Goal: Task Accomplishment & Management: Use online tool/utility

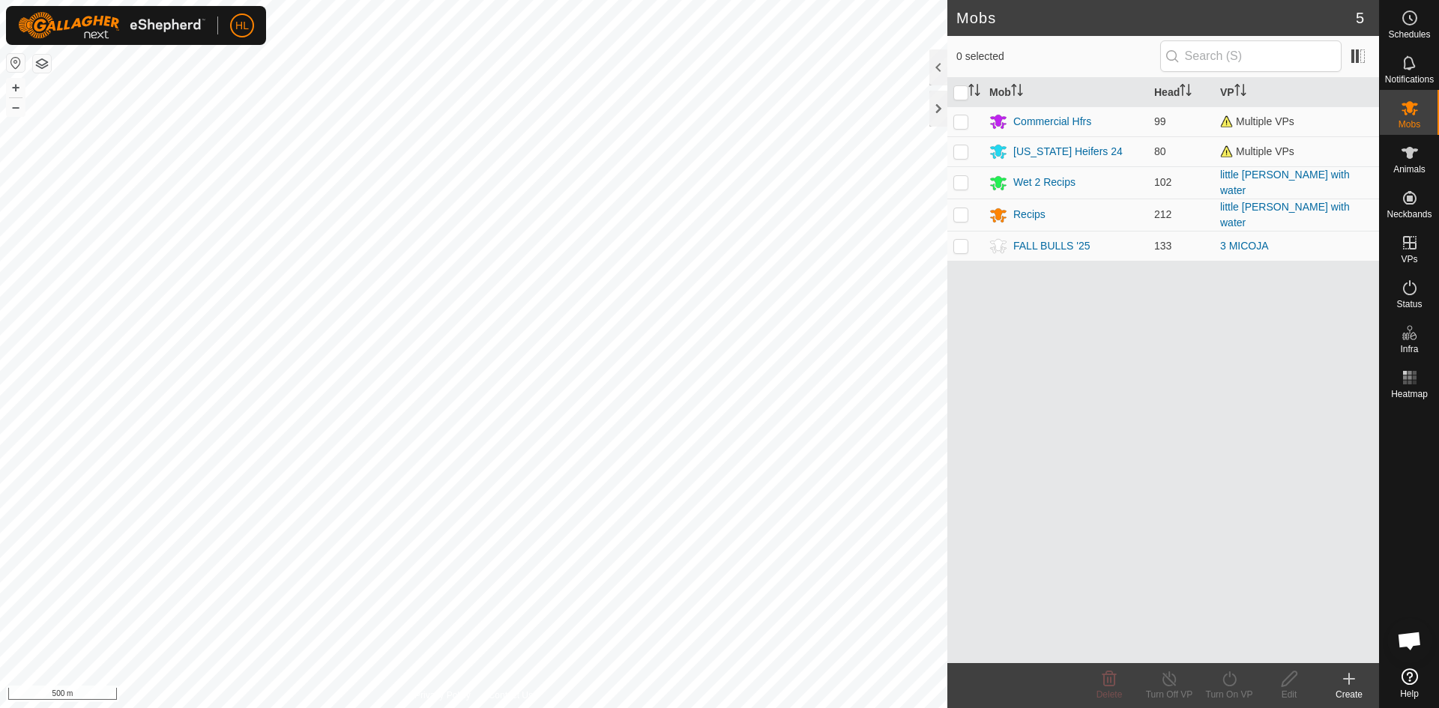
click at [952, 484] on div "Mobs 5 0 selected Mob Head VP Commercial Hfrs 99 Multiple VPs [US_STATE] Heifer…" at bounding box center [689, 354] width 1379 height 708
click at [1412, 161] on icon at bounding box center [1409, 153] width 18 height 18
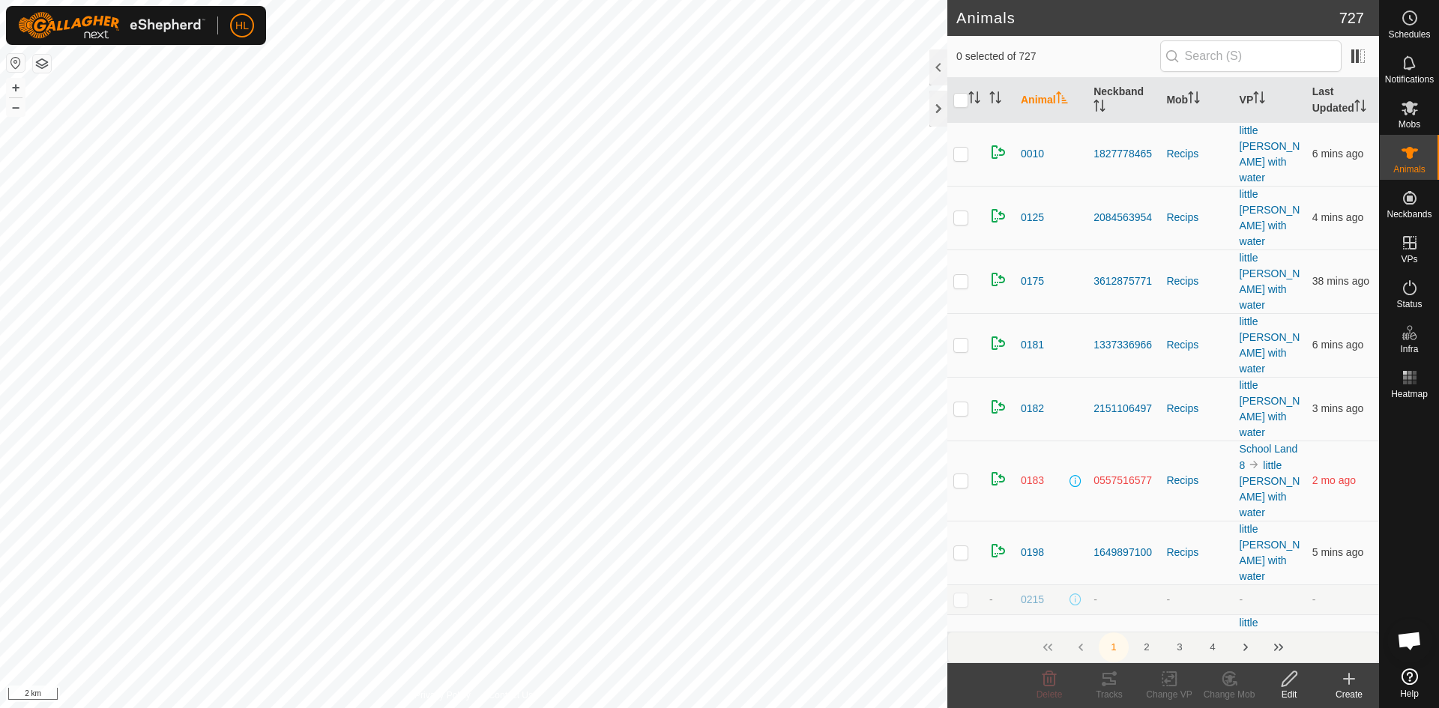
click at [1335, 689] on div "Create" at bounding box center [1349, 694] width 60 height 13
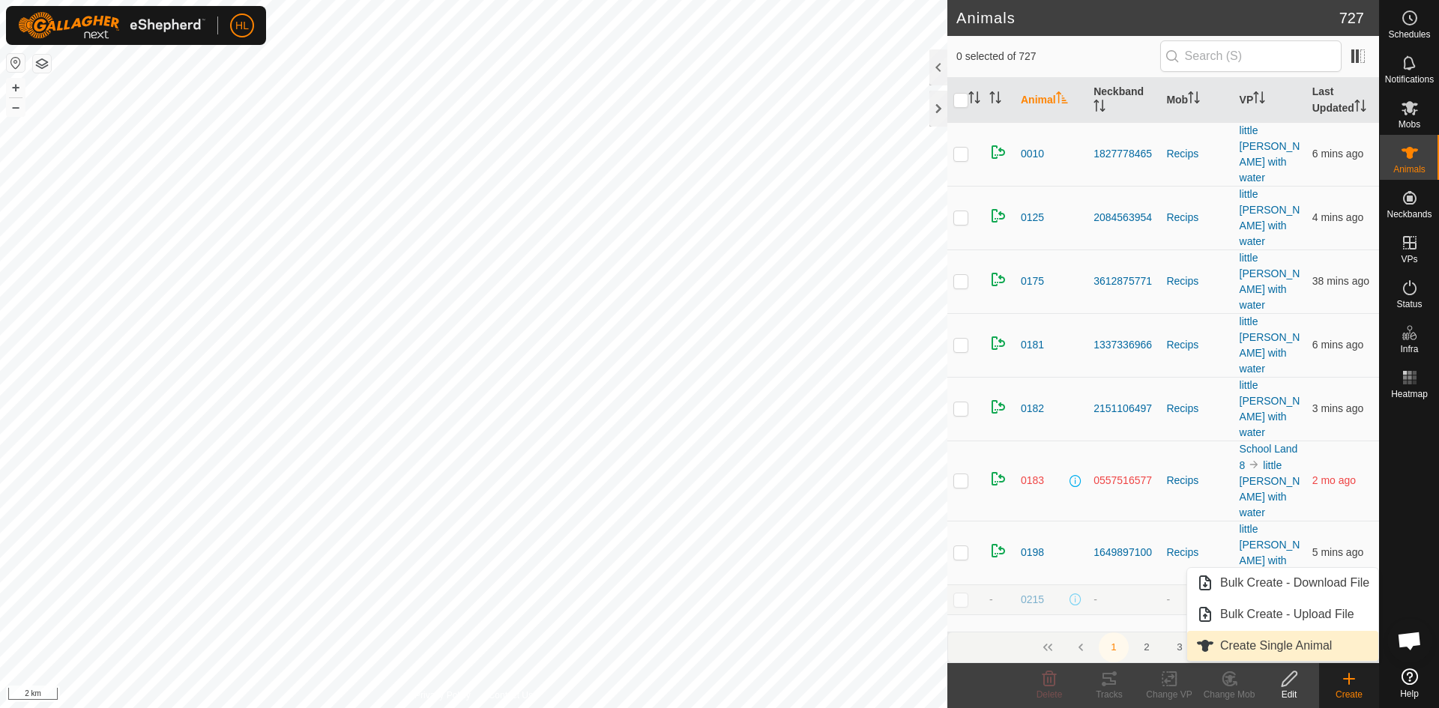
click at [1256, 639] on link "Create Single Animal" at bounding box center [1282, 646] width 191 height 30
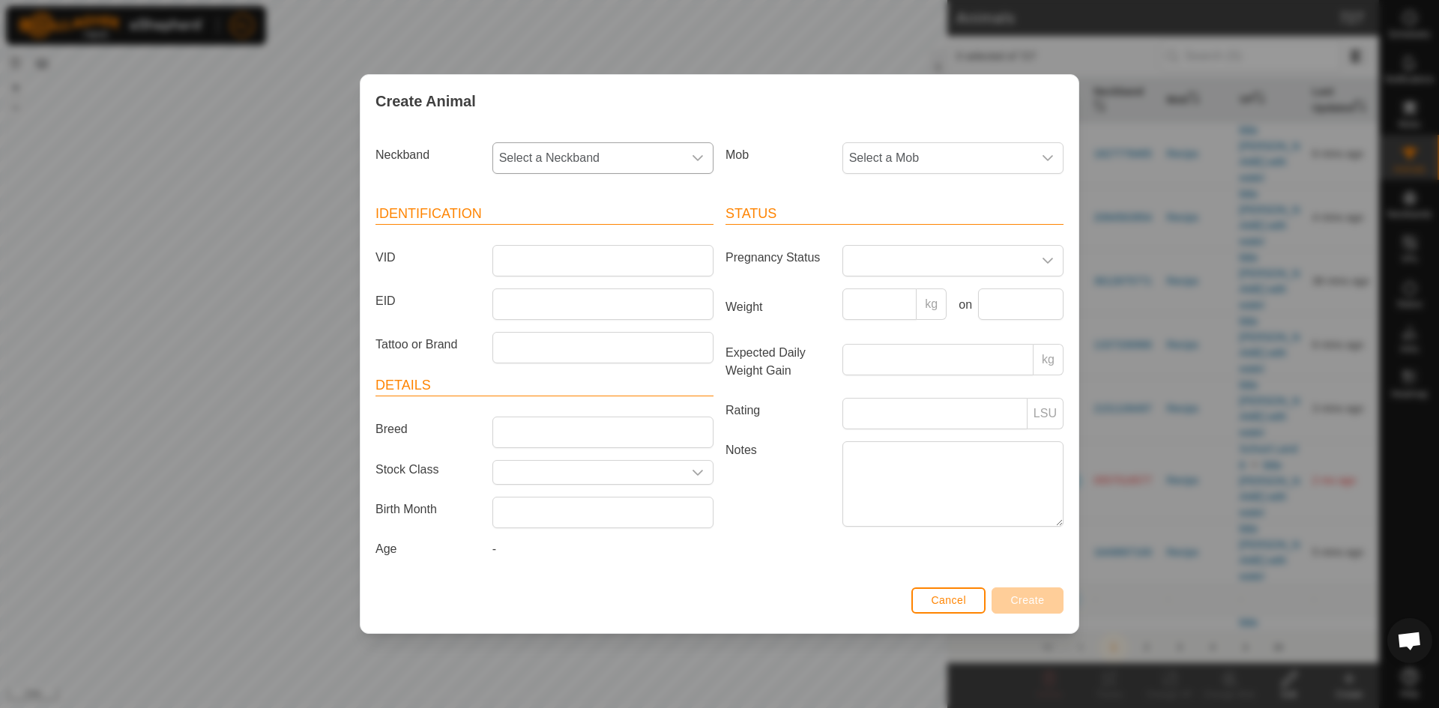
click at [581, 155] on span "Select a Neckband" at bounding box center [588, 158] width 190 height 30
type input "0168"
click at [549, 241] on li "0168997047" at bounding box center [604, 235] width 220 height 30
click at [542, 260] on input "VID" at bounding box center [602, 260] width 221 height 31
type input "21338"
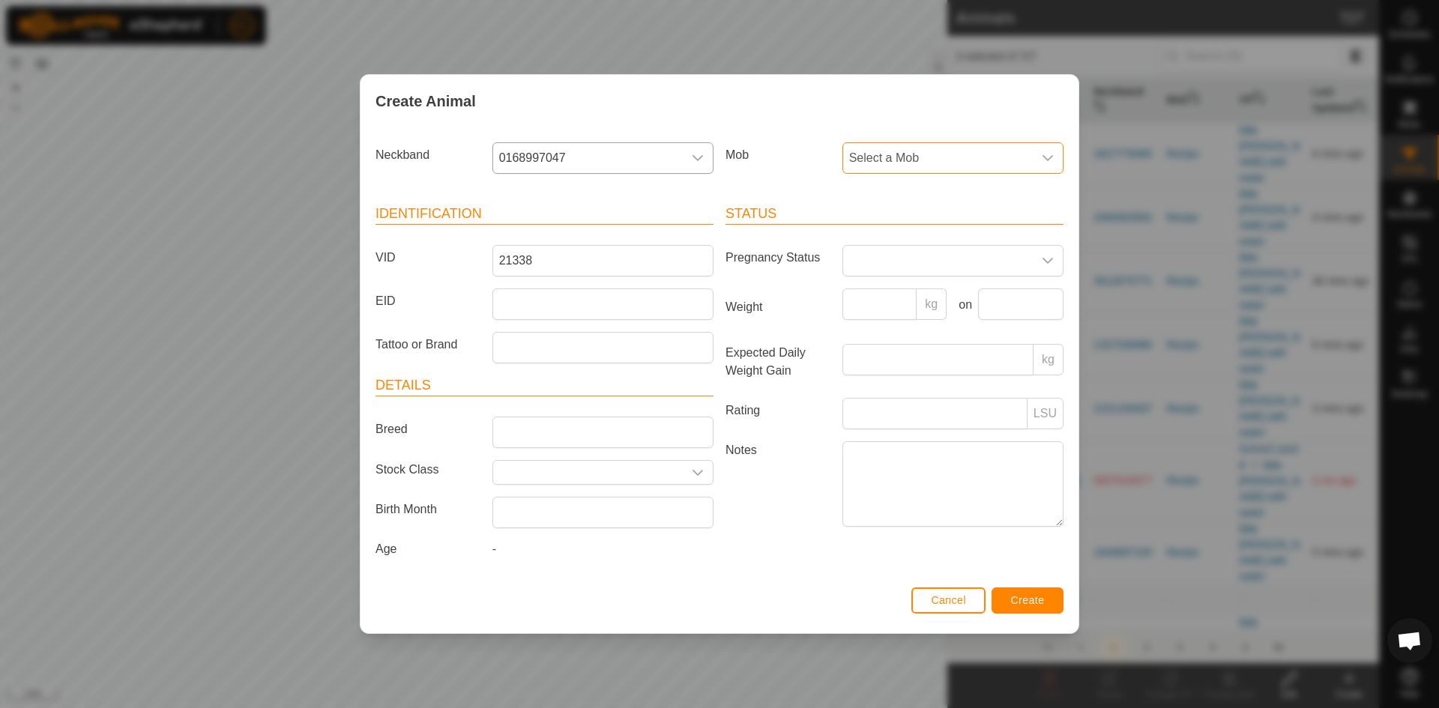
click at [912, 163] on span "Select a Mob" at bounding box center [938, 158] width 190 height 30
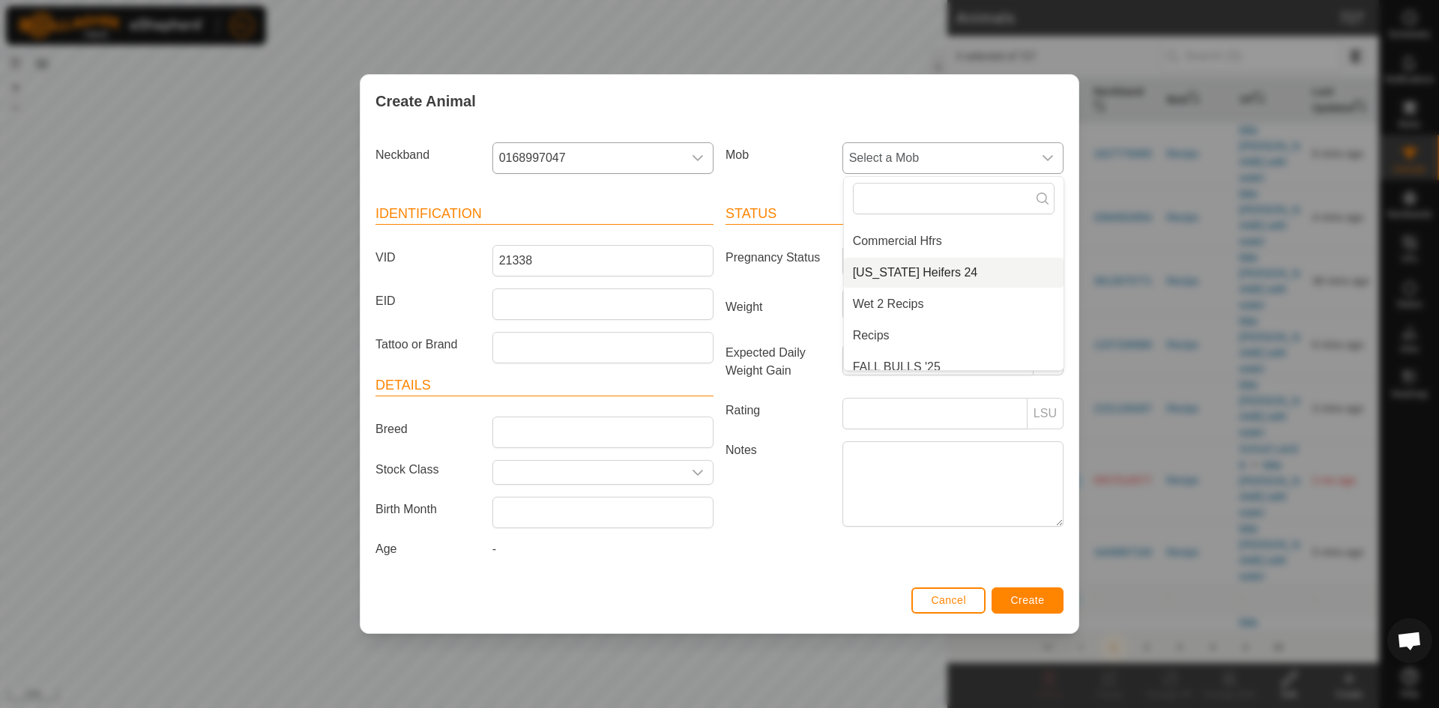
scroll to position [37, 0]
click at [898, 352] on li "FALL BULLS '25" at bounding box center [954, 355] width 220 height 30
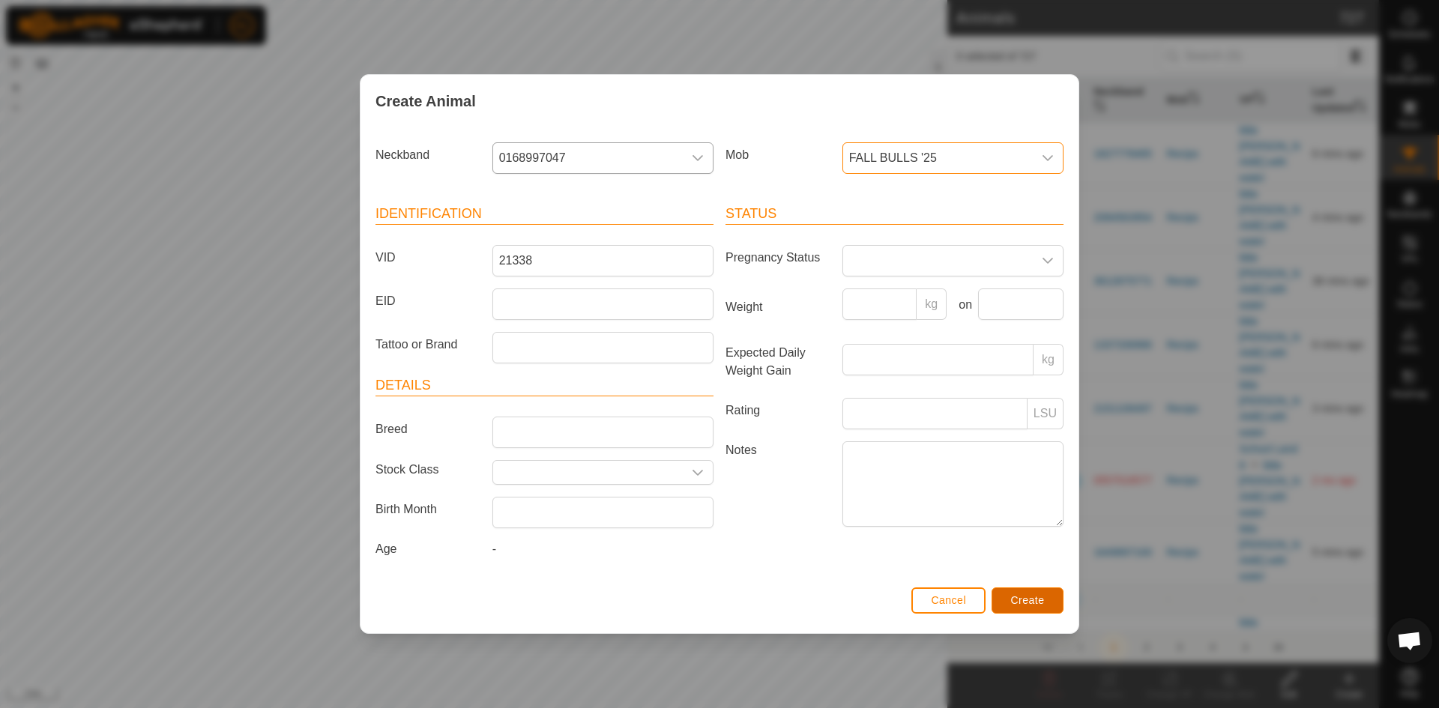
click at [1017, 604] on span "Create" at bounding box center [1028, 600] width 34 height 12
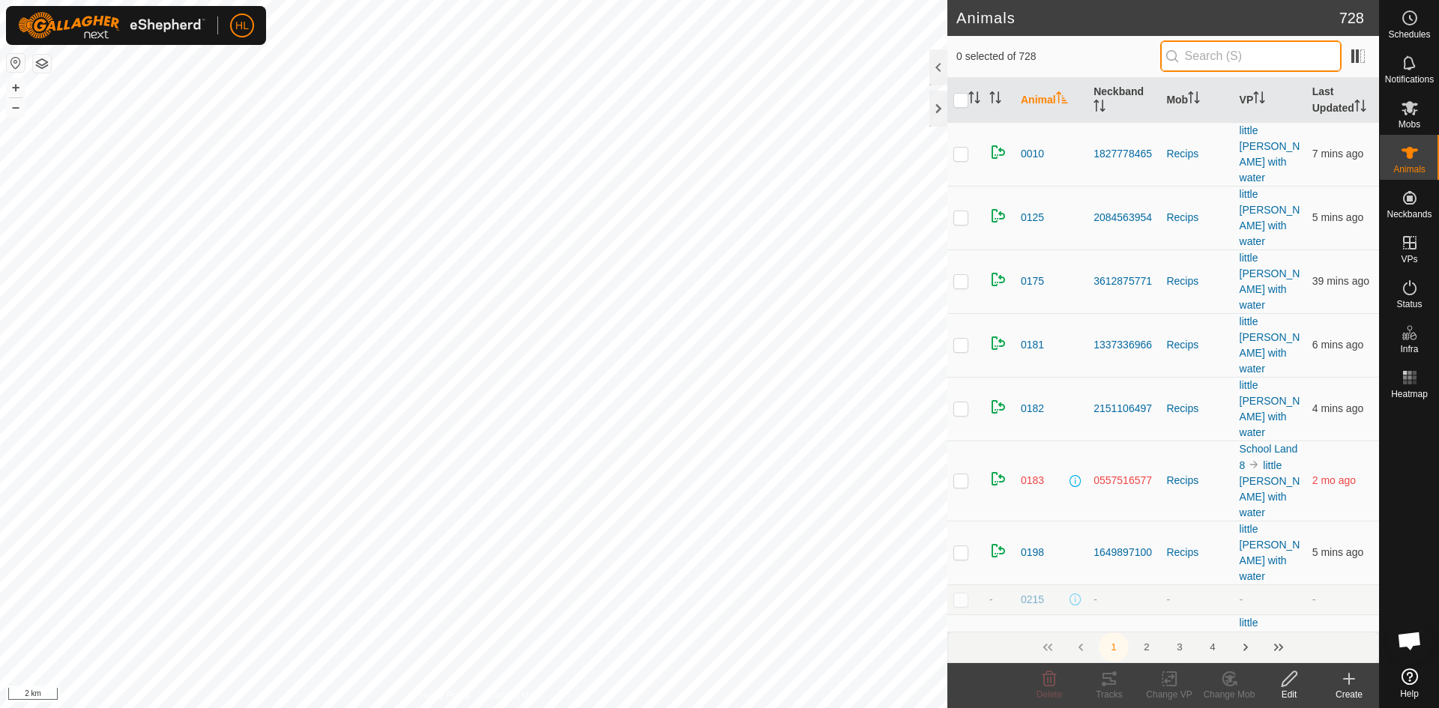
click at [1264, 62] on input "text" at bounding box center [1250, 55] width 181 height 31
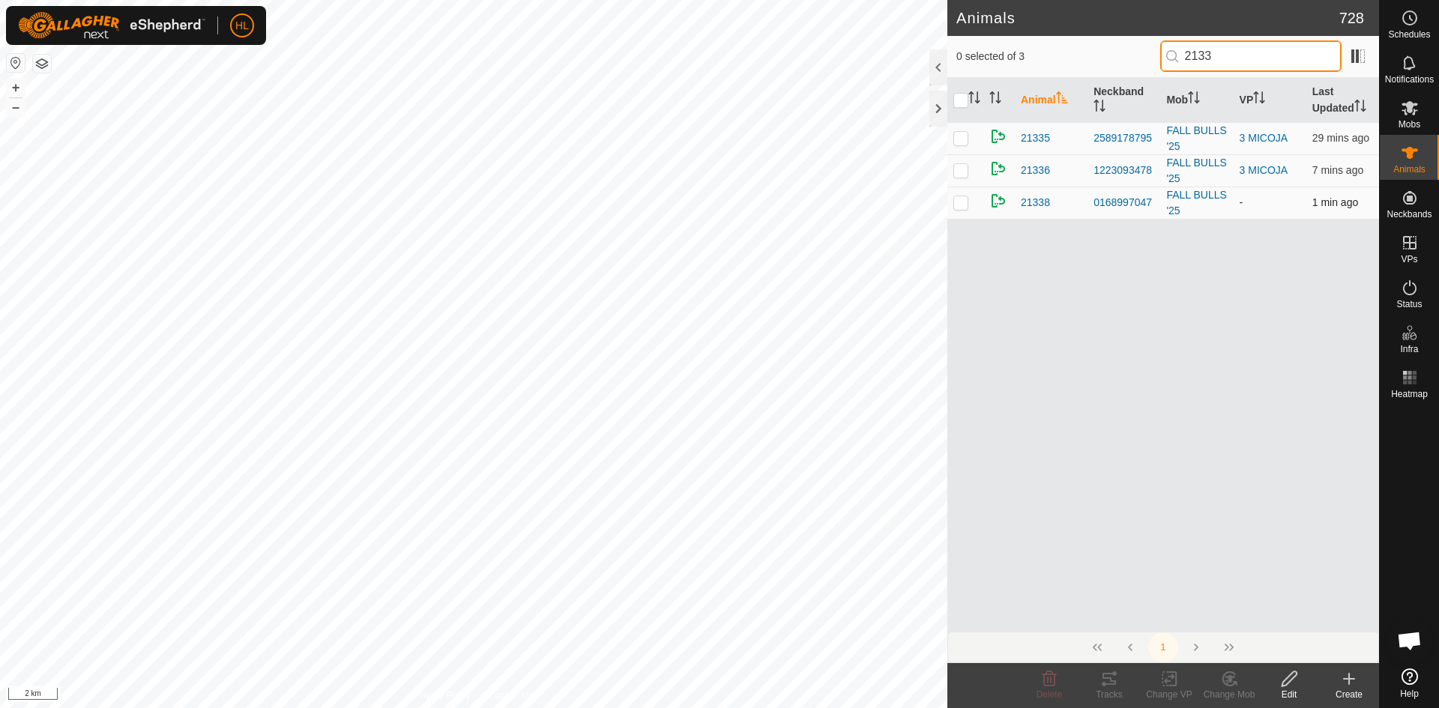
type input "2133"
drag, startPoint x: 950, startPoint y: 199, endPoint x: 964, endPoint y: 204, distance: 14.2
click at [957, 200] on td at bounding box center [965, 203] width 36 height 32
checkbox input "true"
click at [1169, 685] on icon at bounding box center [1172, 678] width 7 height 13
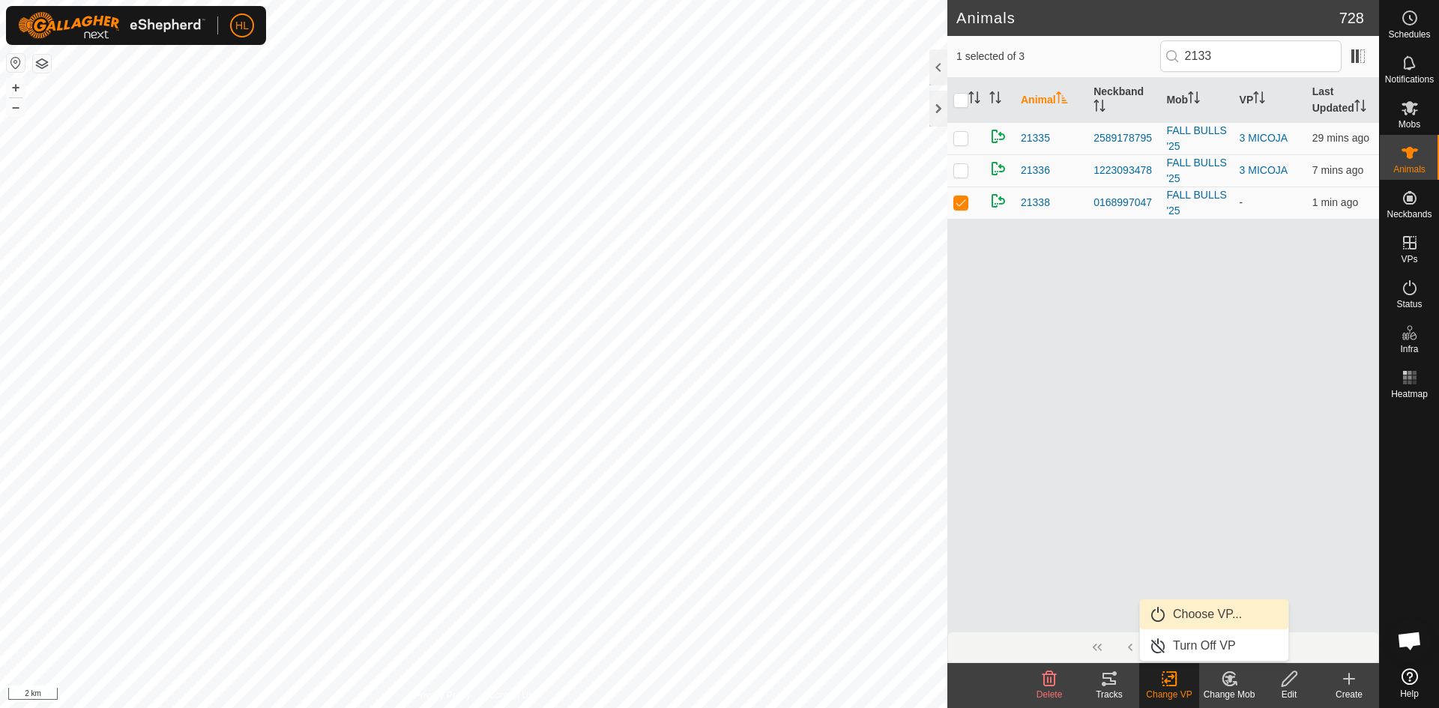
click at [1182, 608] on link "Choose VP..." at bounding box center [1214, 614] width 148 height 30
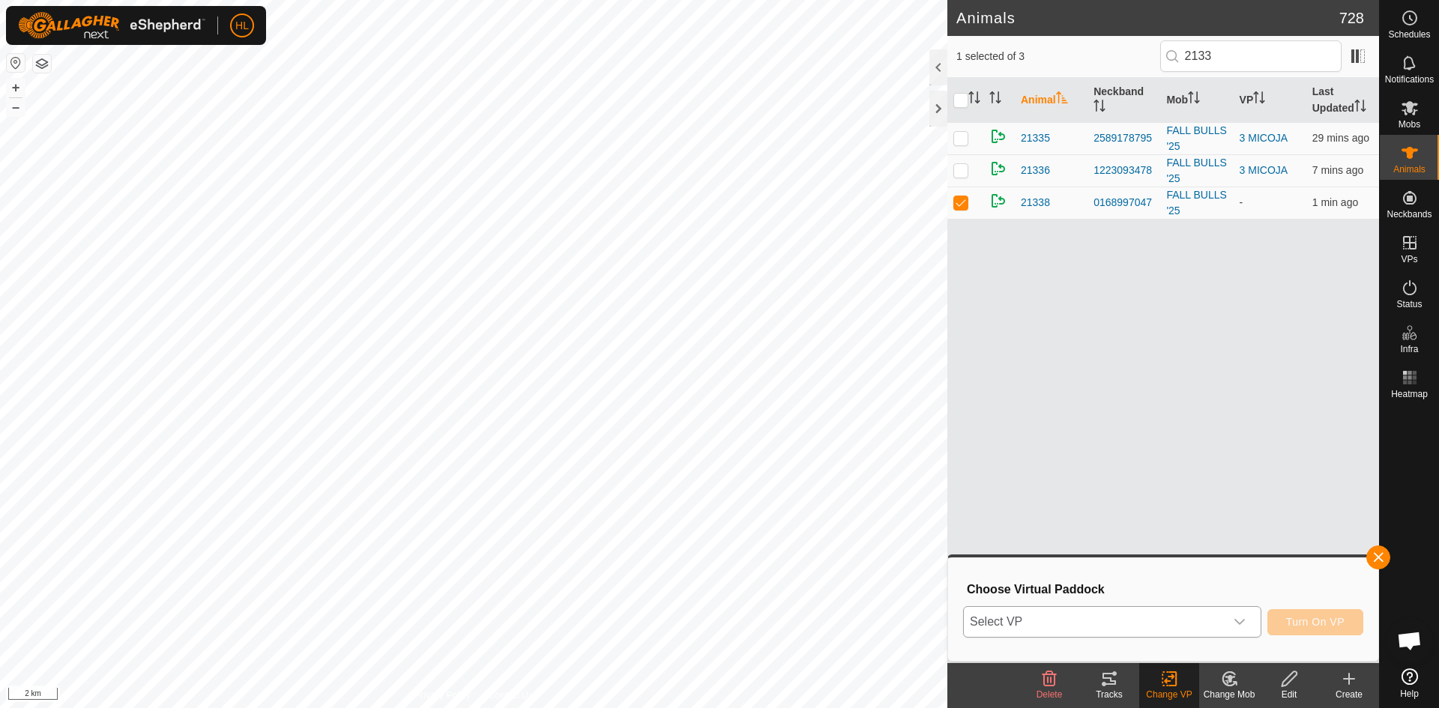
click at [1135, 613] on span "Select VP" at bounding box center [1094, 622] width 261 height 30
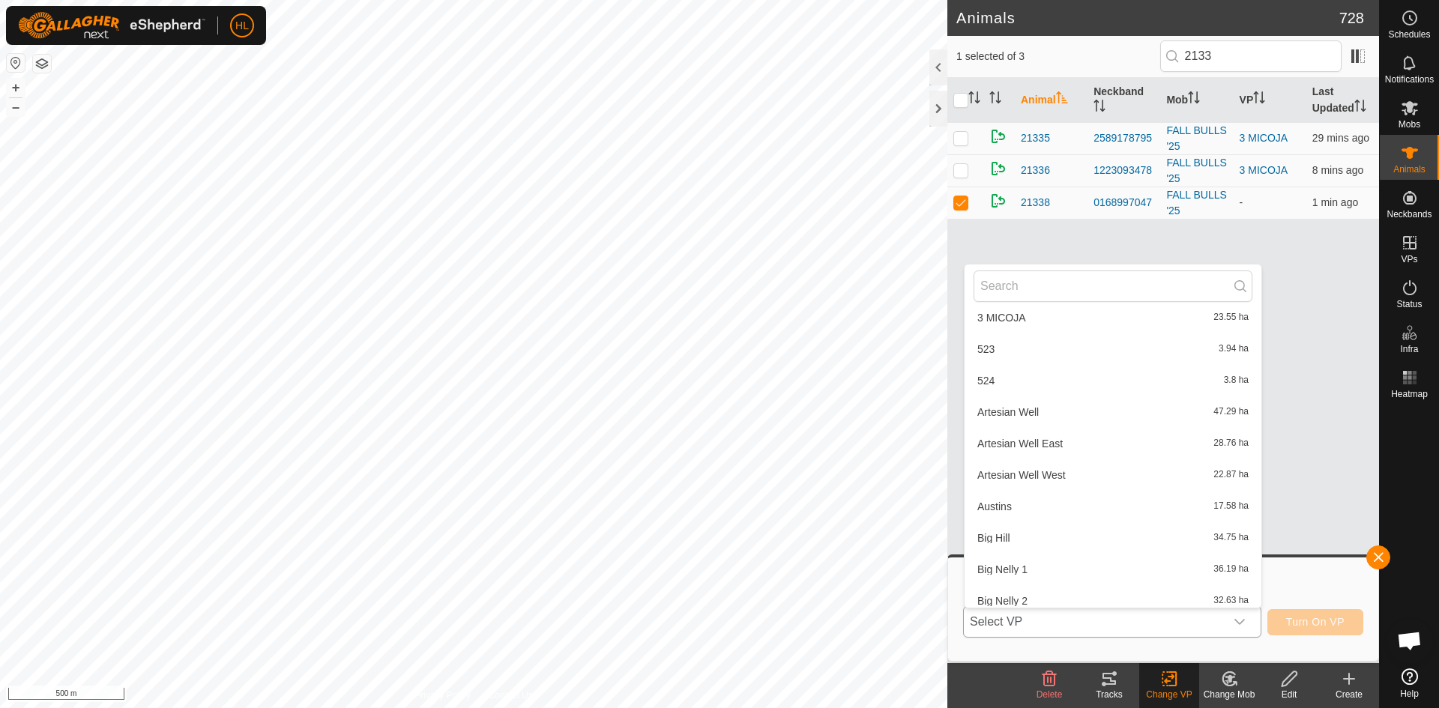
scroll to position [0, 0]
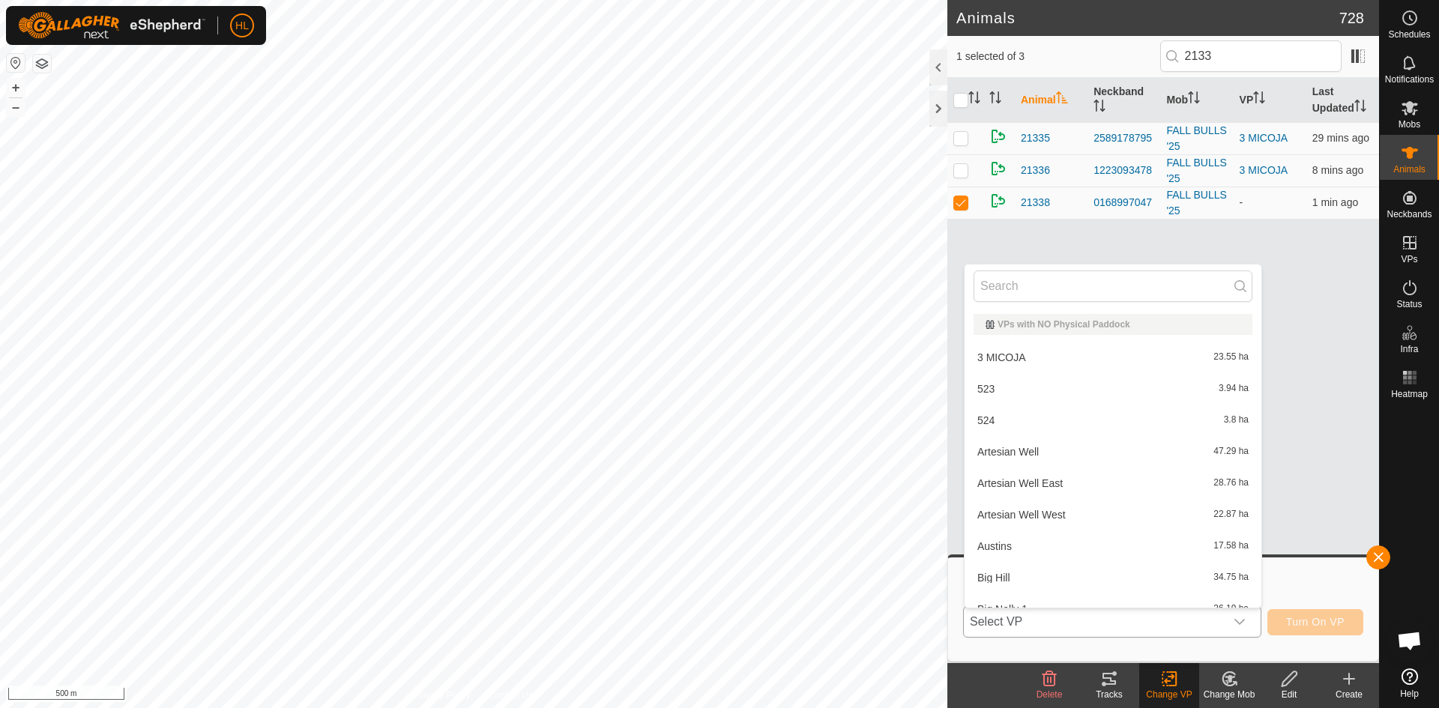
click at [1046, 354] on li "3 MICOJA 23.55 ha" at bounding box center [1112, 357] width 297 height 30
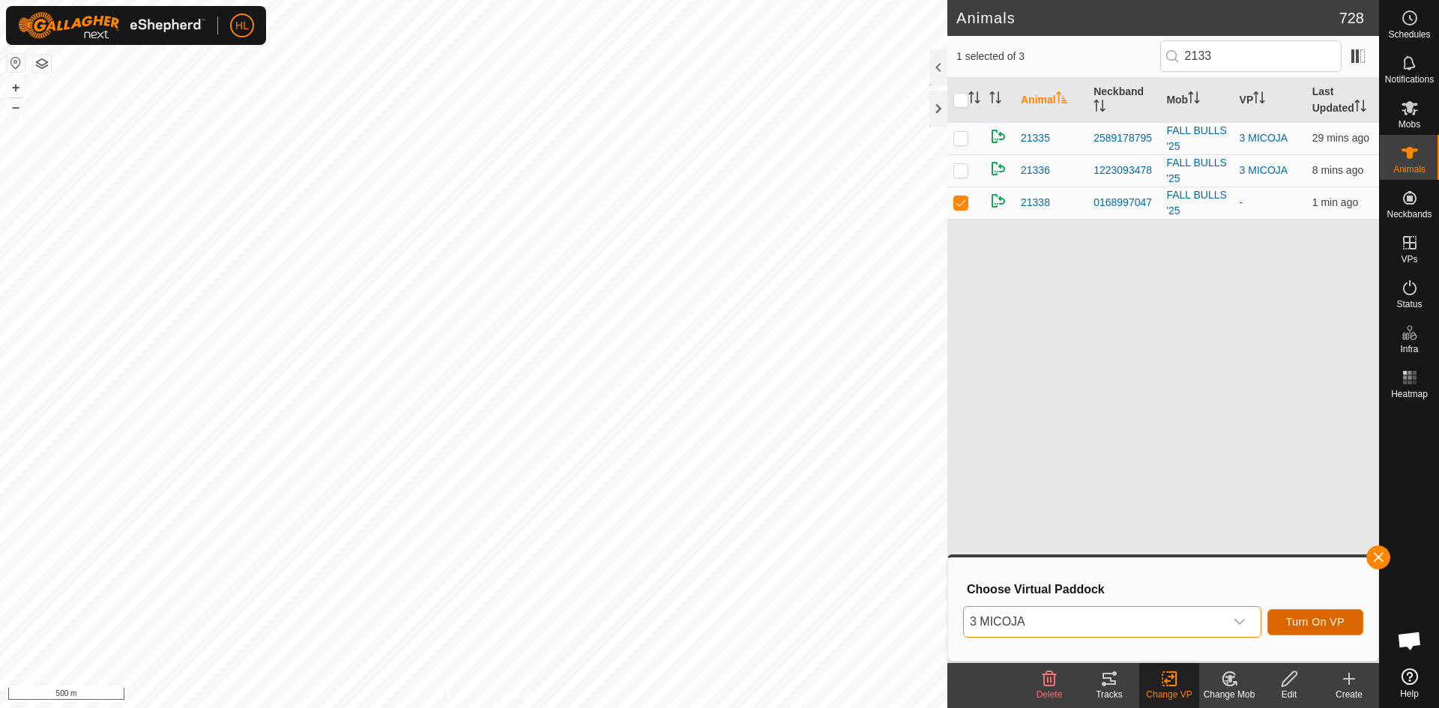
click at [1306, 617] on span "Turn On VP" at bounding box center [1315, 622] width 58 height 12
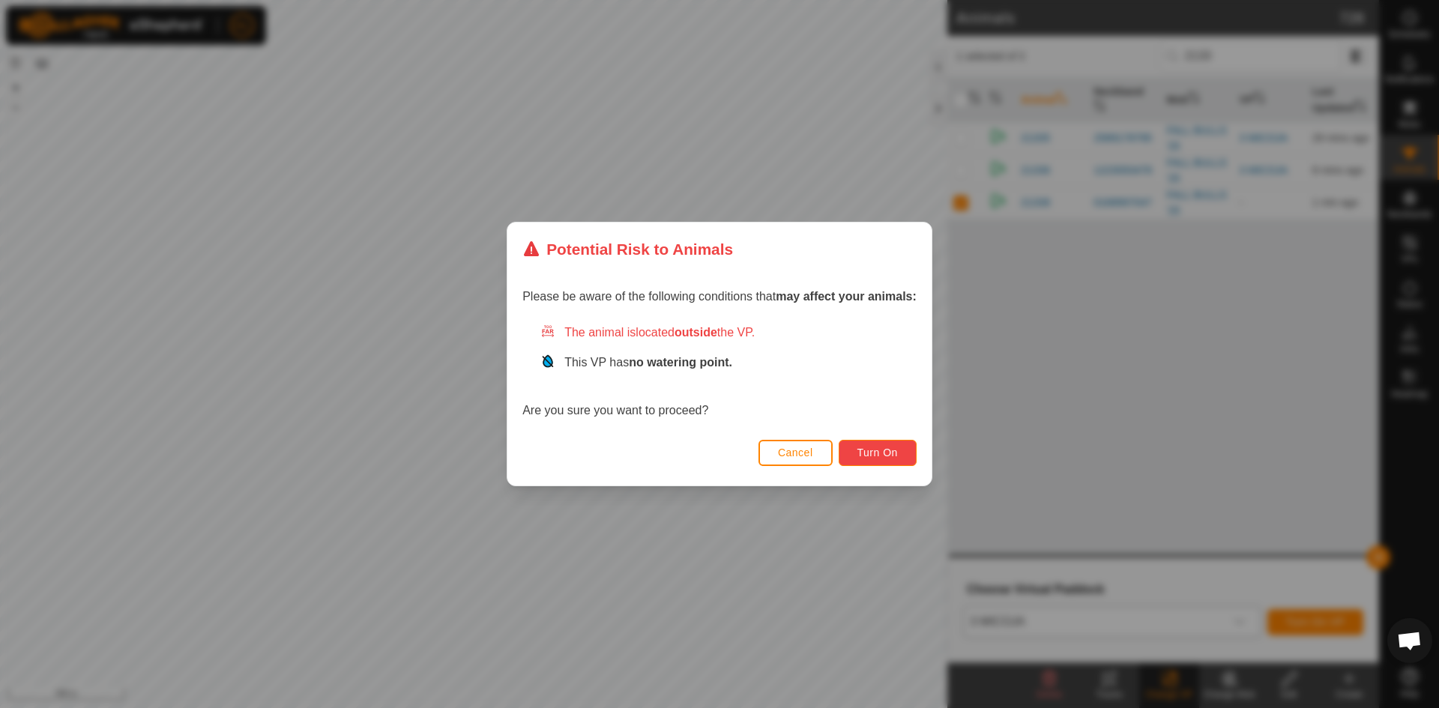
click at [880, 453] on span "Turn On" at bounding box center [877, 453] width 40 height 12
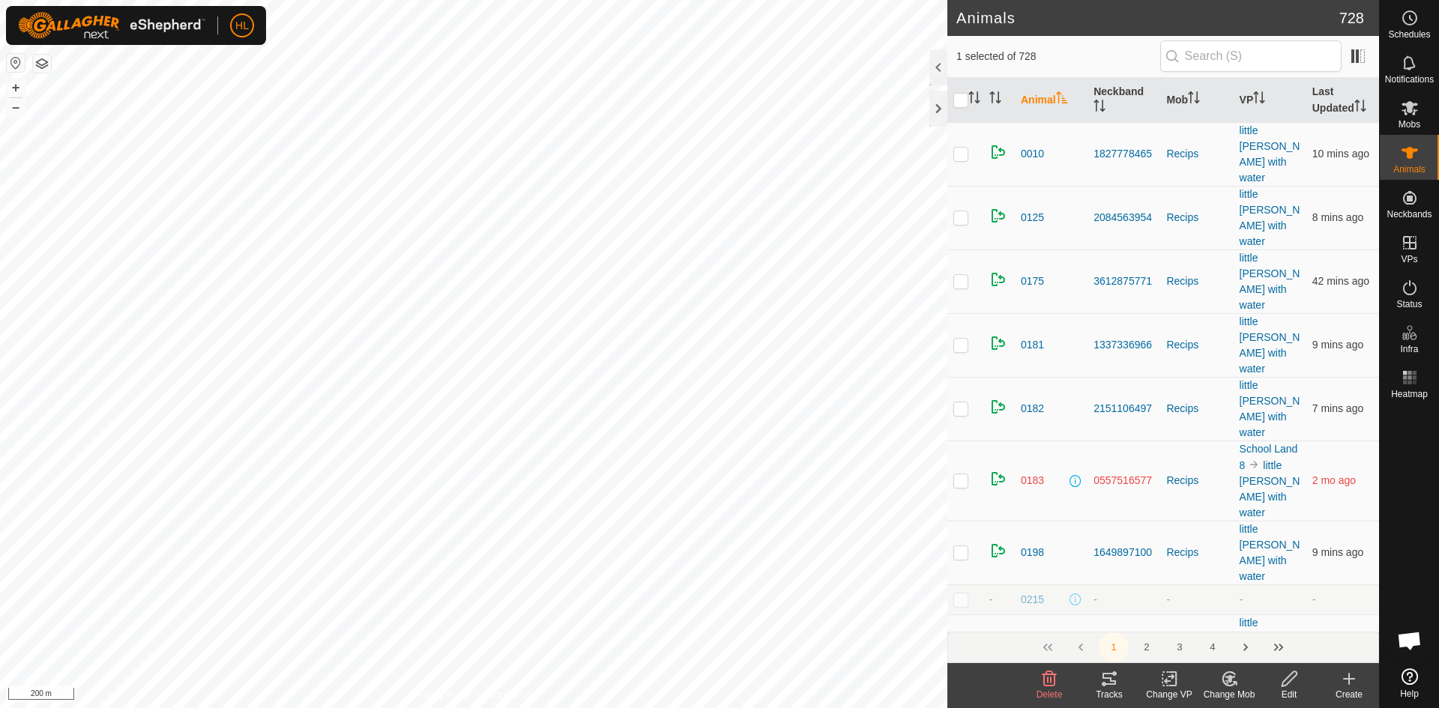
click at [974, 106] on th at bounding box center [965, 100] width 36 height 45
click at [972, 98] on icon "Activate to sort" at bounding box center [974, 97] width 12 height 12
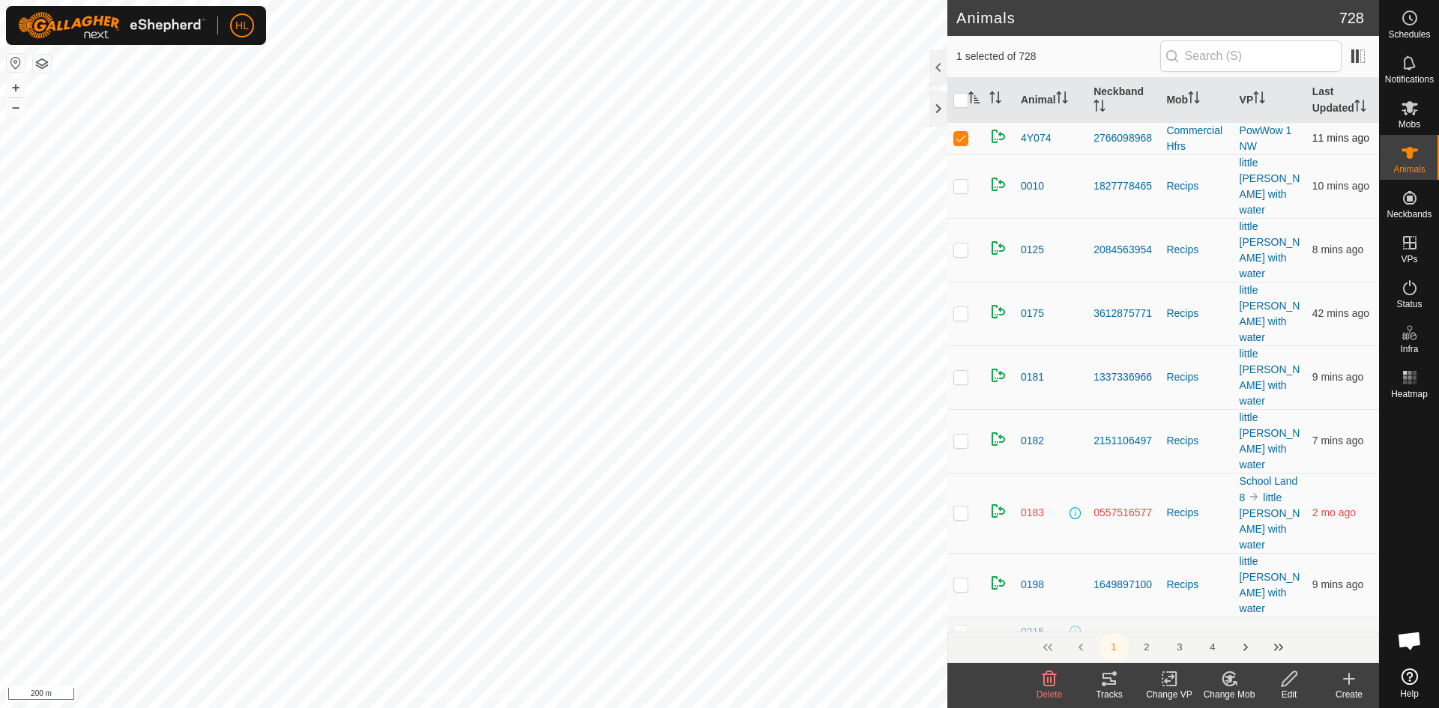
click at [967, 148] on td at bounding box center [965, 138] width 36 height 32
checkbox input "false"
